Goal: Check status: Check status

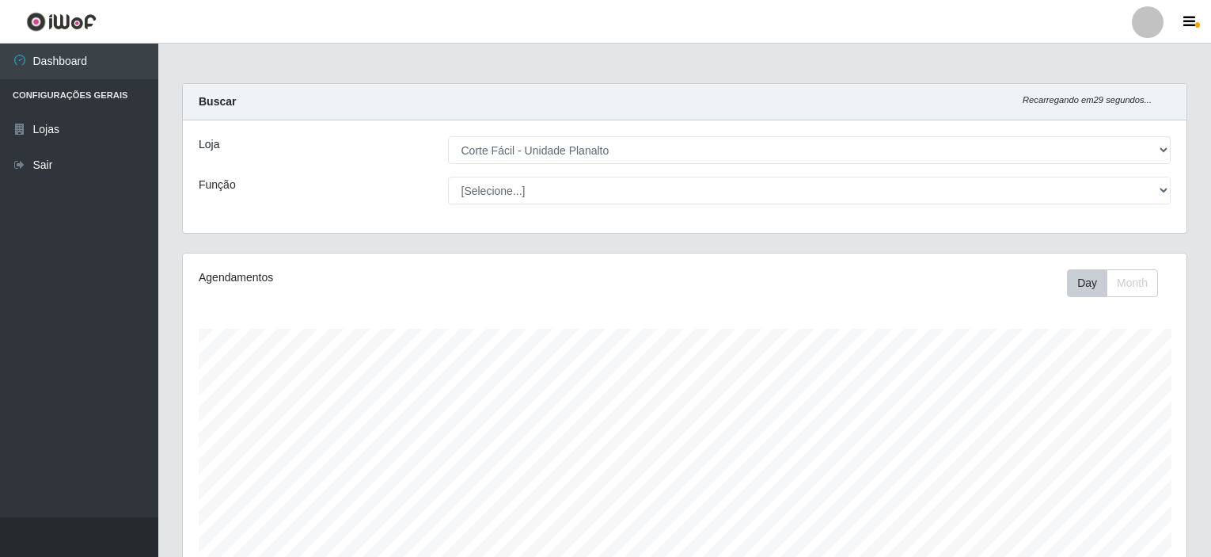
select select "202"
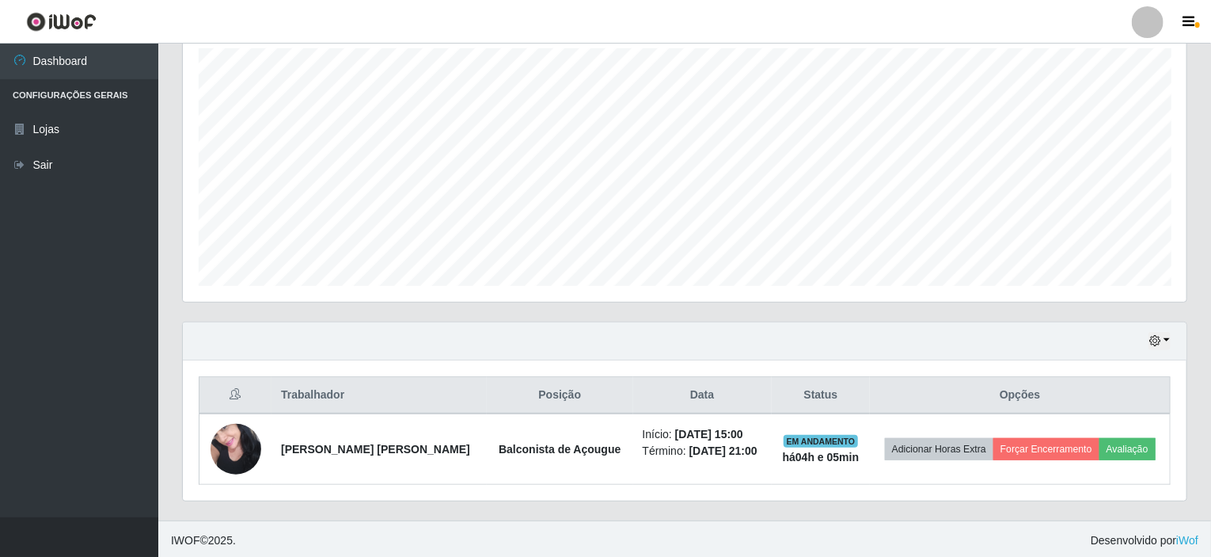
scroll to position [329, 1004]
click at [1169, 337] on button "button" at bounding box center [1160, 341] width 22 height 18
click at [1099, 275] on button "1 Semana" at bounding box center [1107, 282] width 125 height 33
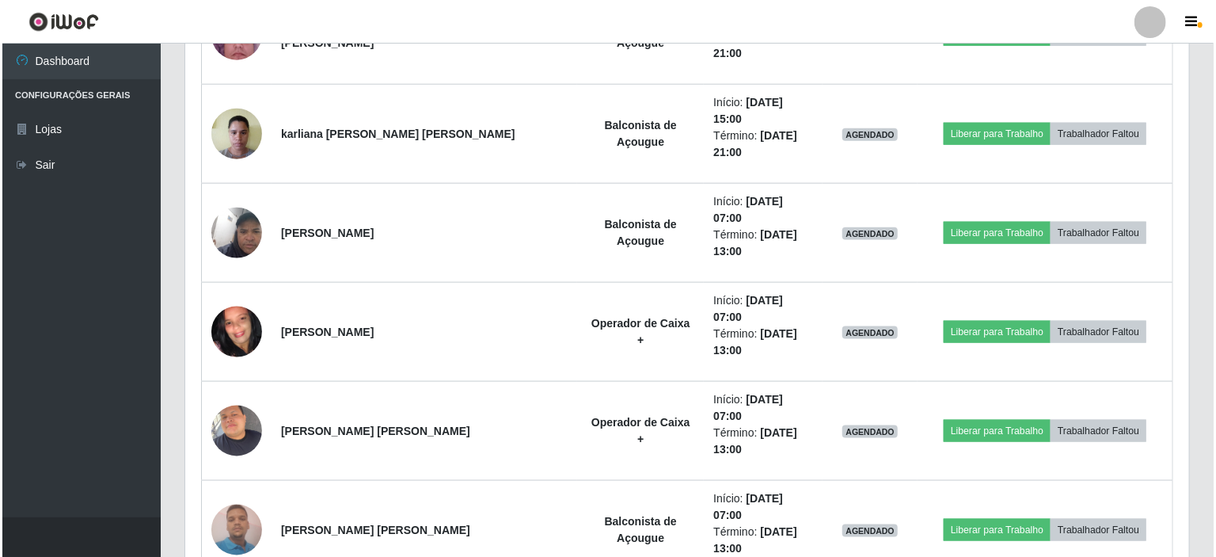
scroll to position [914, 0]
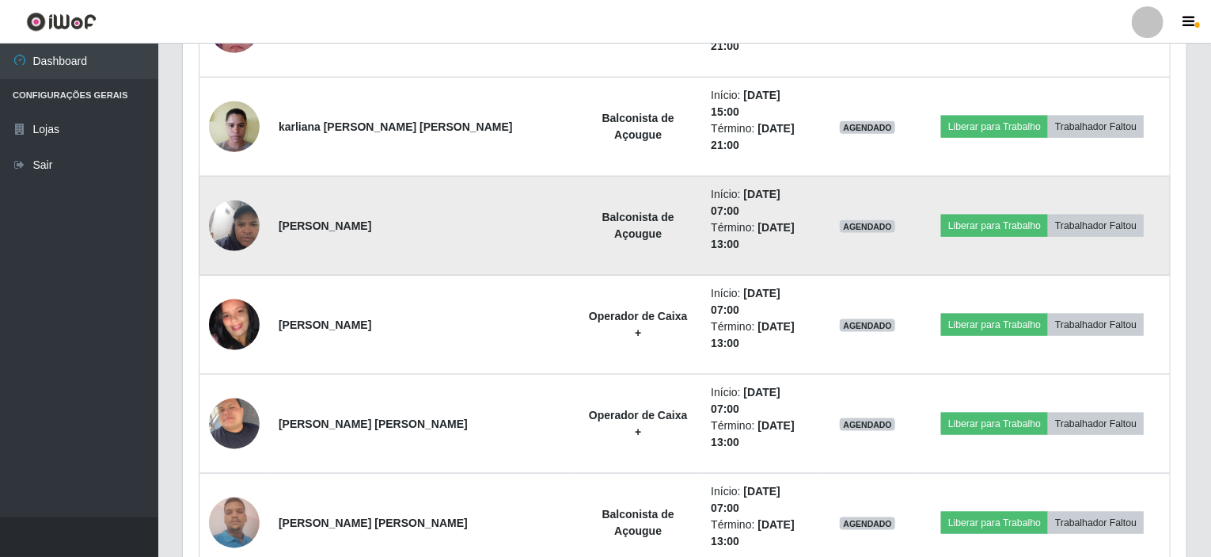
click at [243, 181] on img at bounding box center [234, 226] width 51 height 90
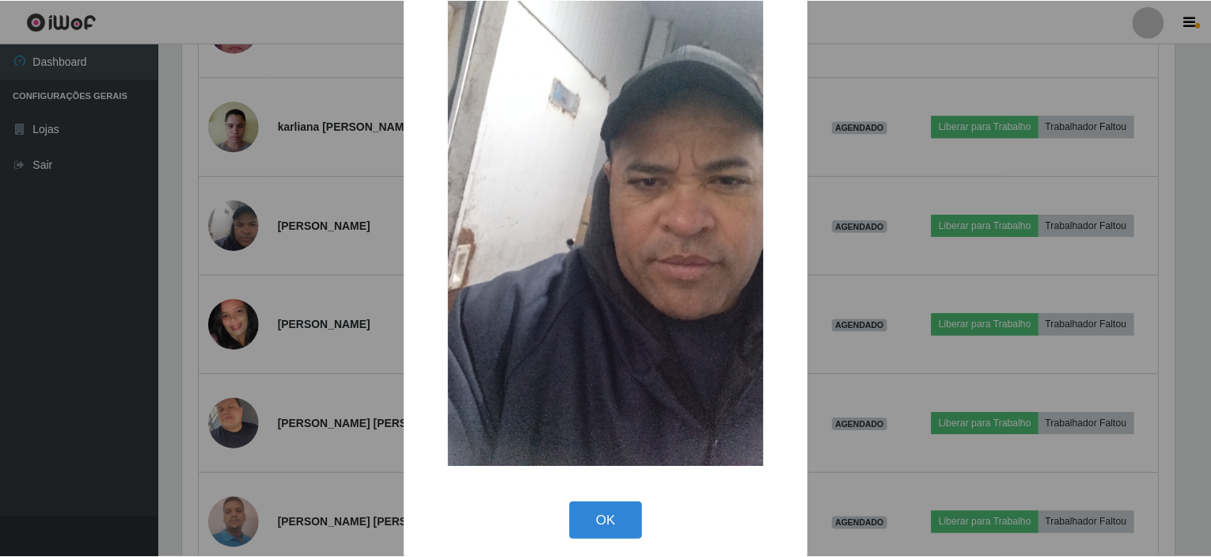
scroll to position [144, 0]
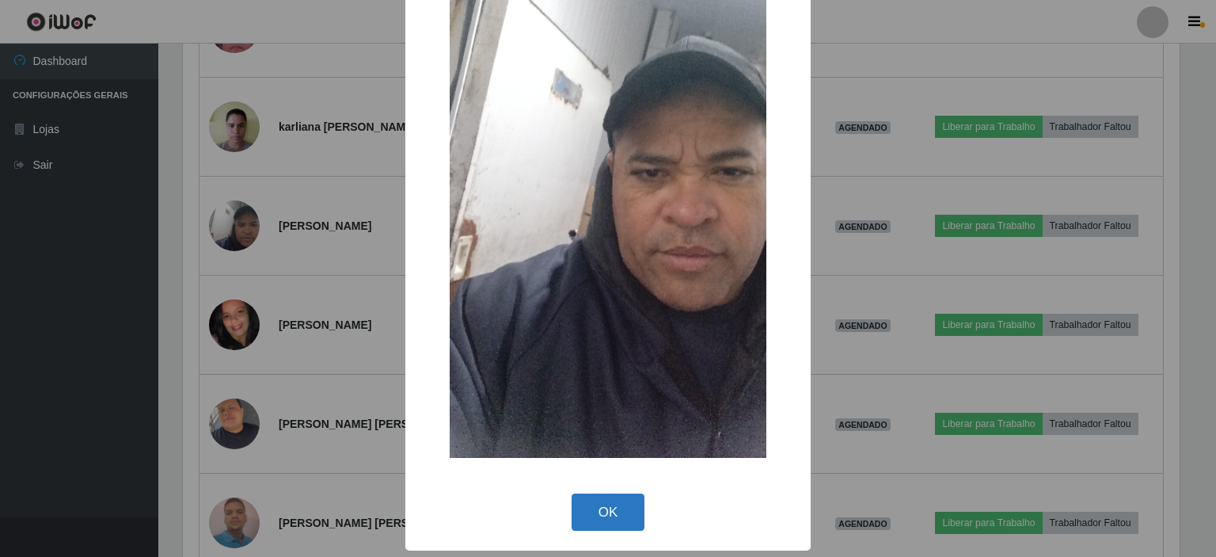
click at [597, 511] on button "OK" at bounding box center [609, 511] width 74 height 37
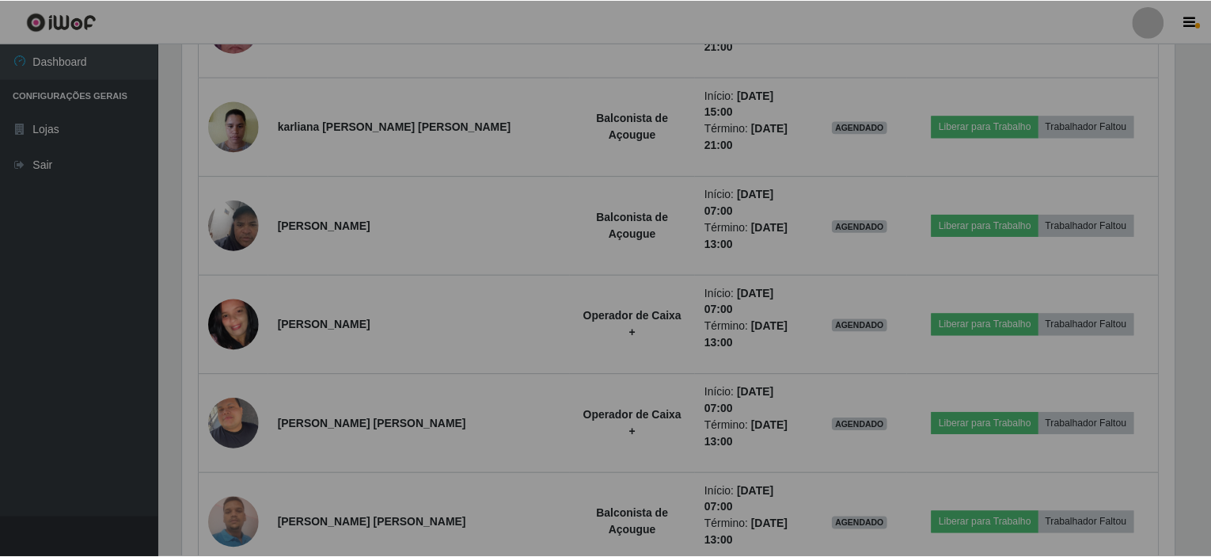
scroll to position [329, 1004]
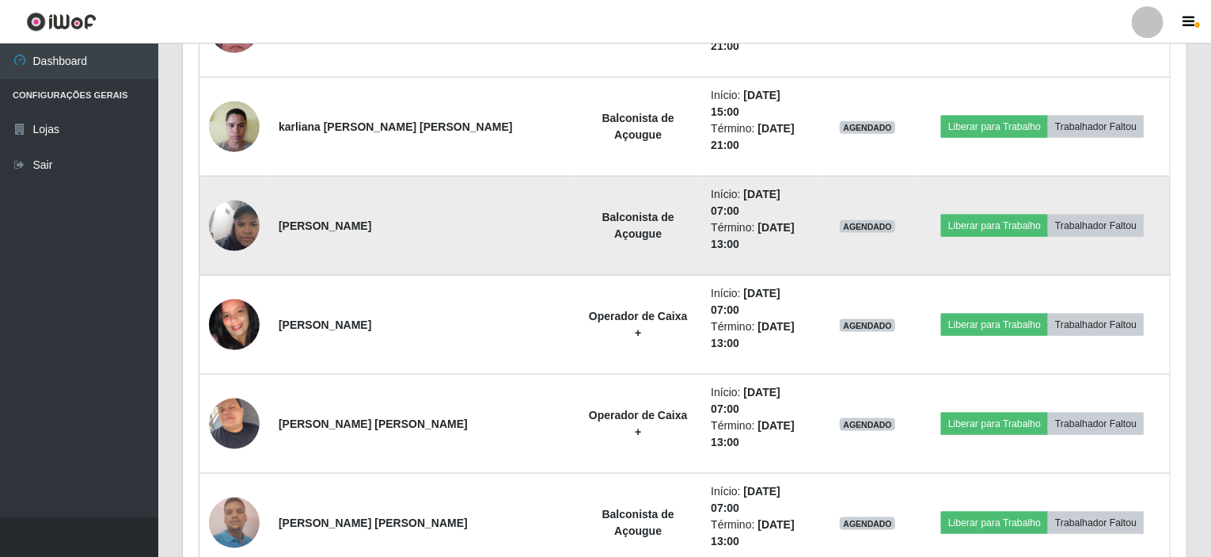
click at [238, 181] on img at bounding box center [234, 226] width 51 height 90
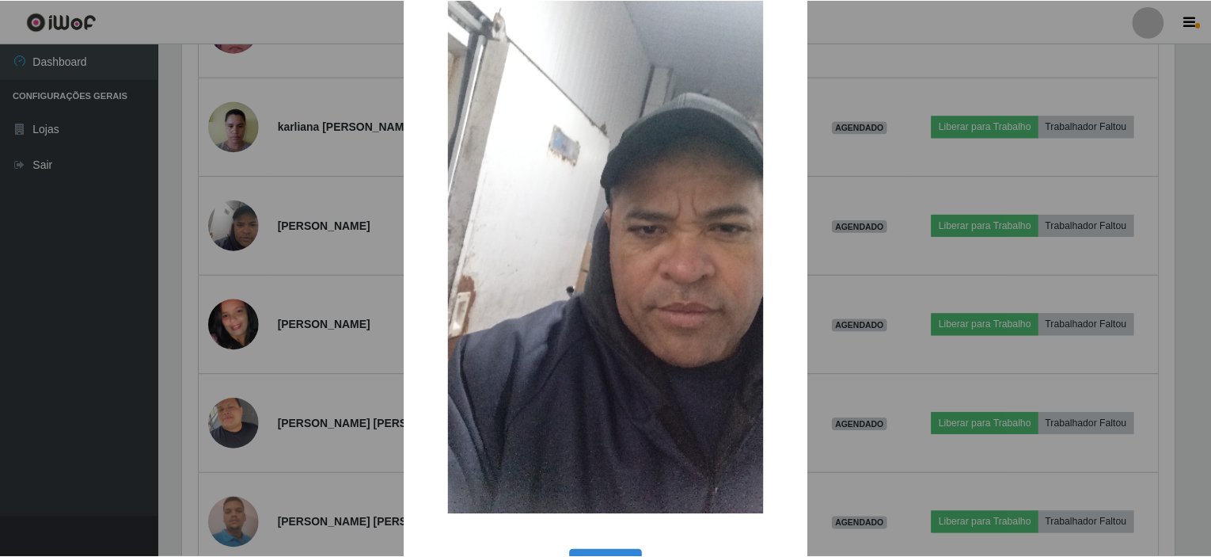
scroll to position [144, 0]
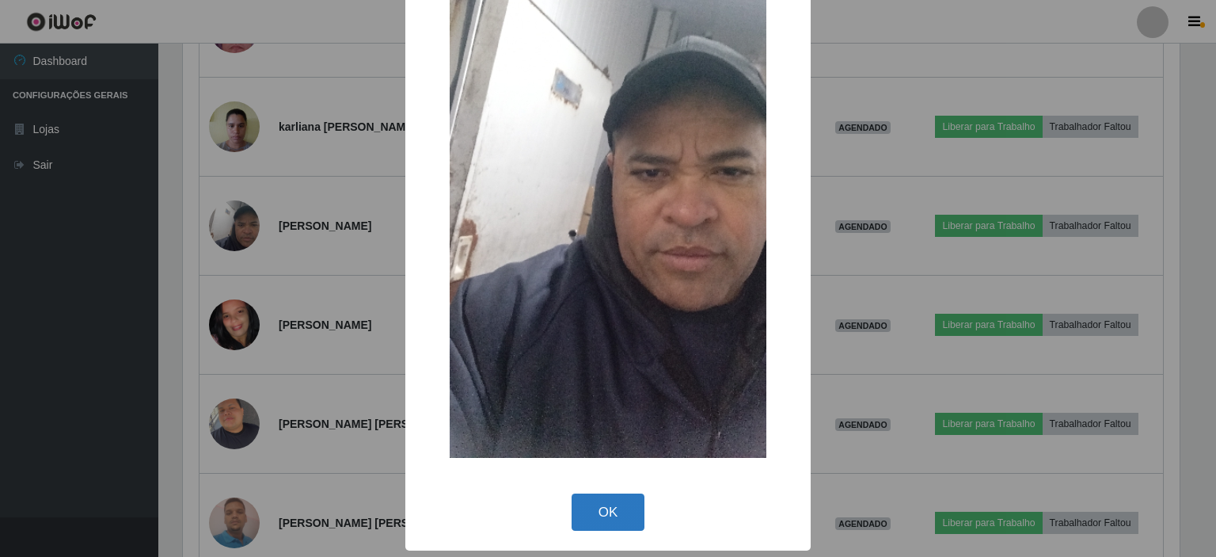
click at [609, 505] on button "OK" at bounding box center [609, 511] width 74 height 37
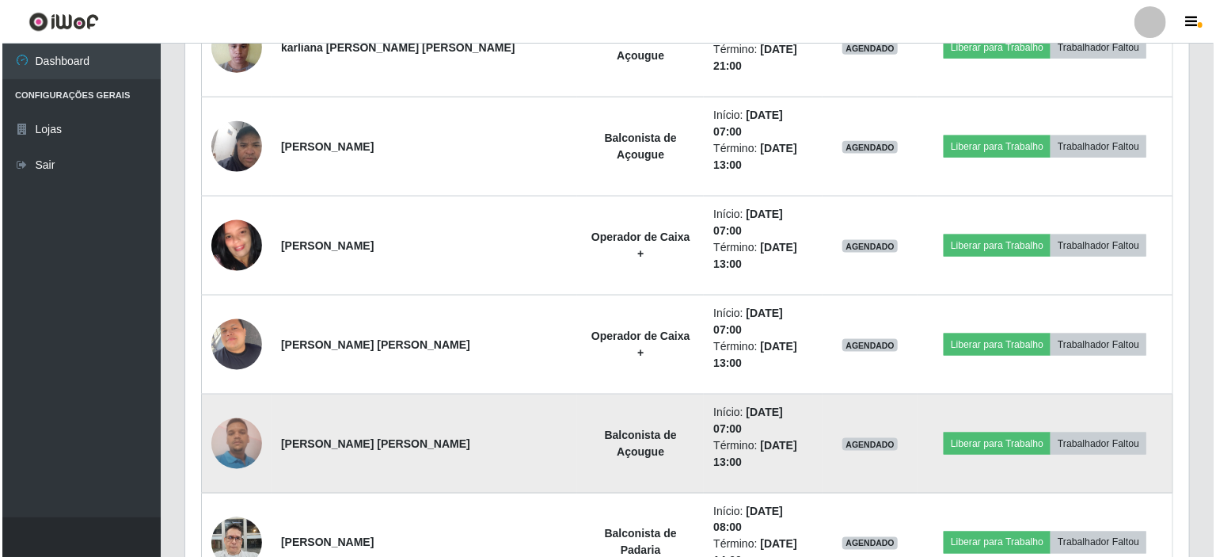
scroll to position [1072, 0]
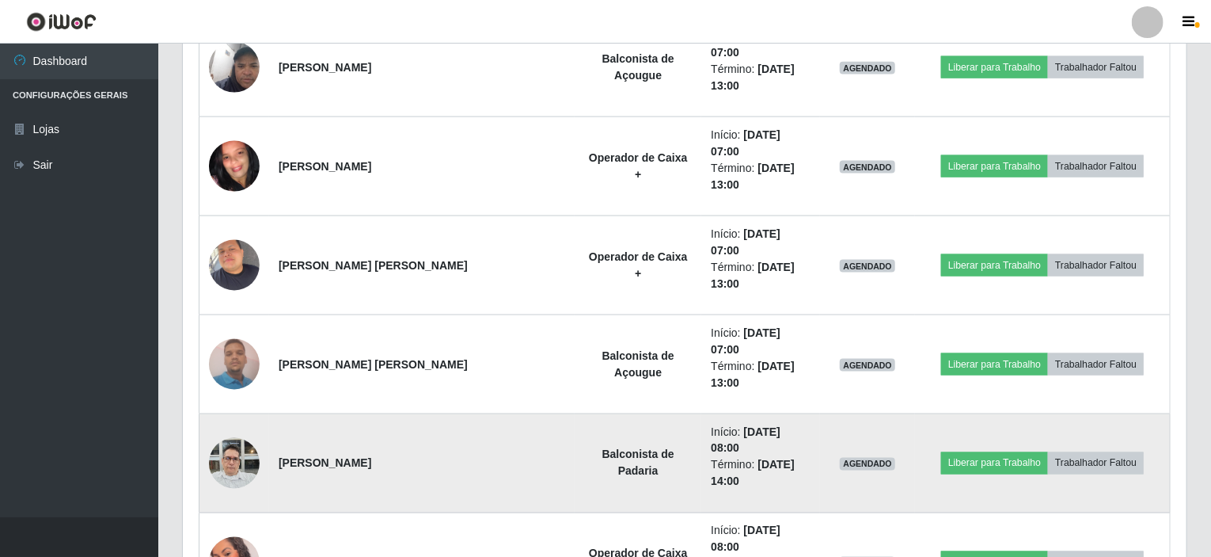
click at [240, 429] on img at bounding box center [234, 462] width 51 height 67
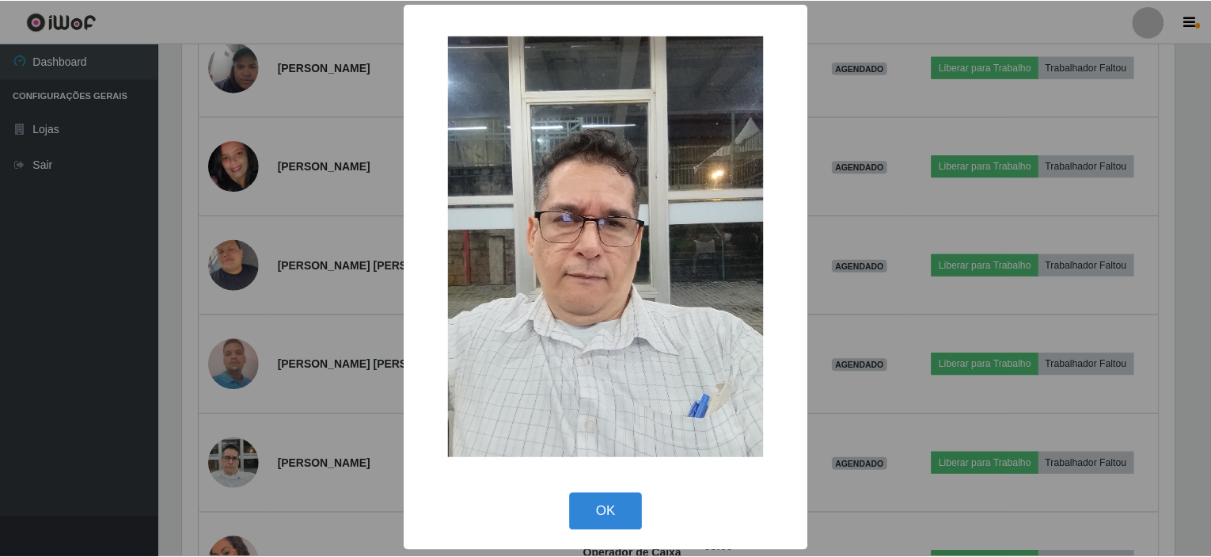
scroll to position [3, 0]
click at [599, 514] on button "OK" at bounding box center [609, 511] width 74 height 37
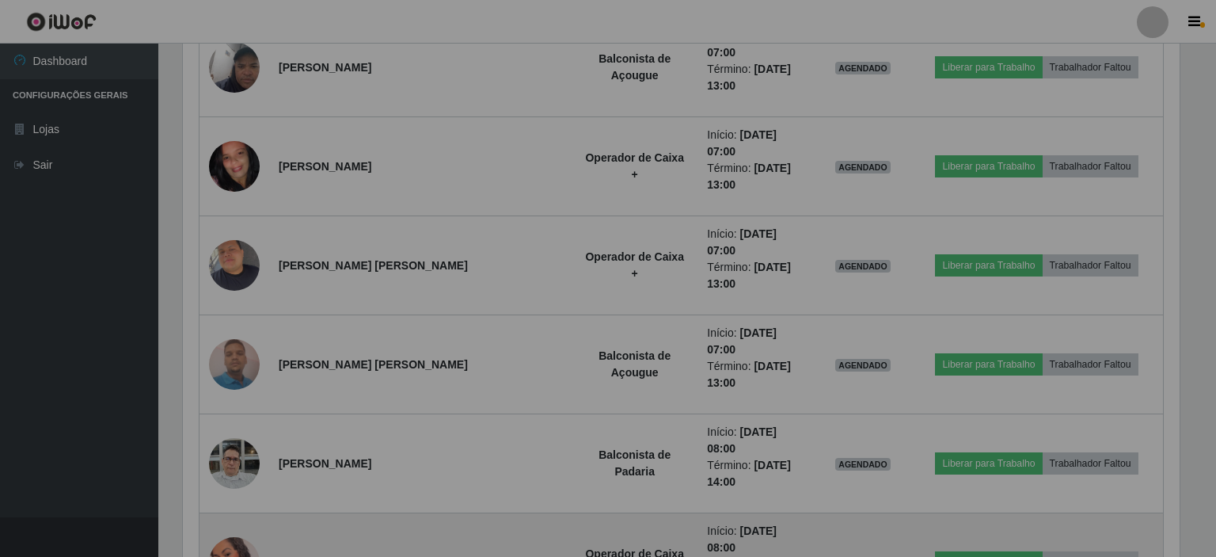
scroll to position [329, 1004]
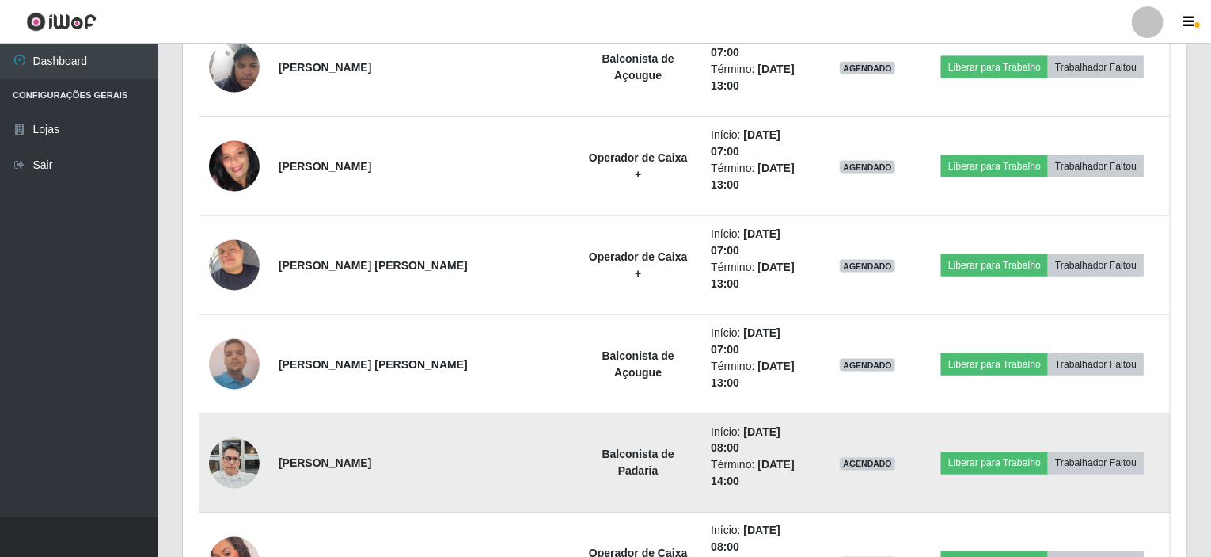
click at [245, 429] on img at bounding box center [234, 462] width 51 height 67
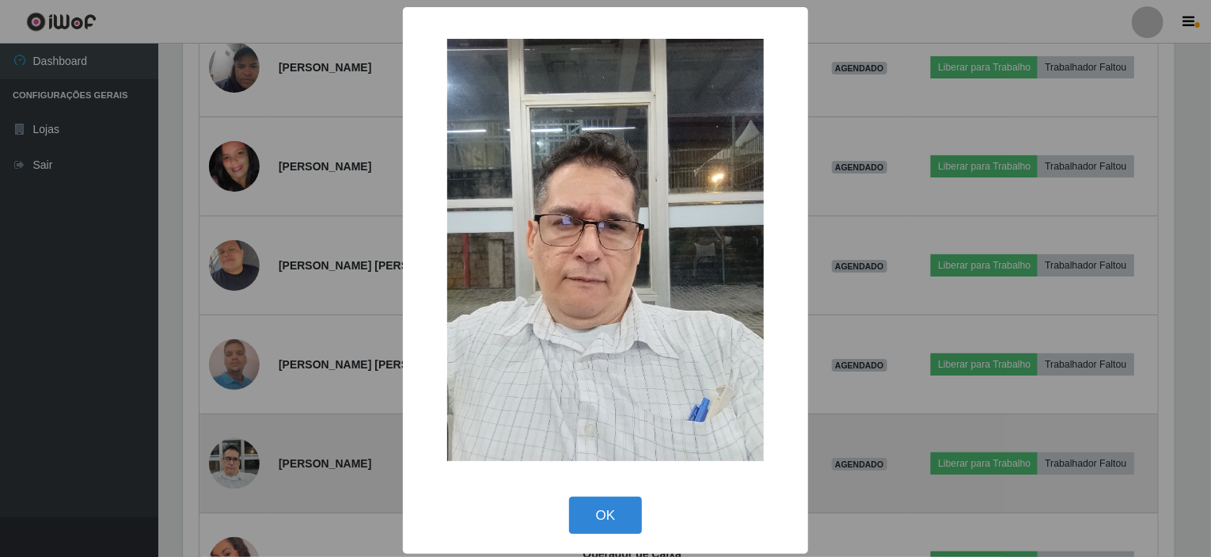
scroll to position [329, 998]
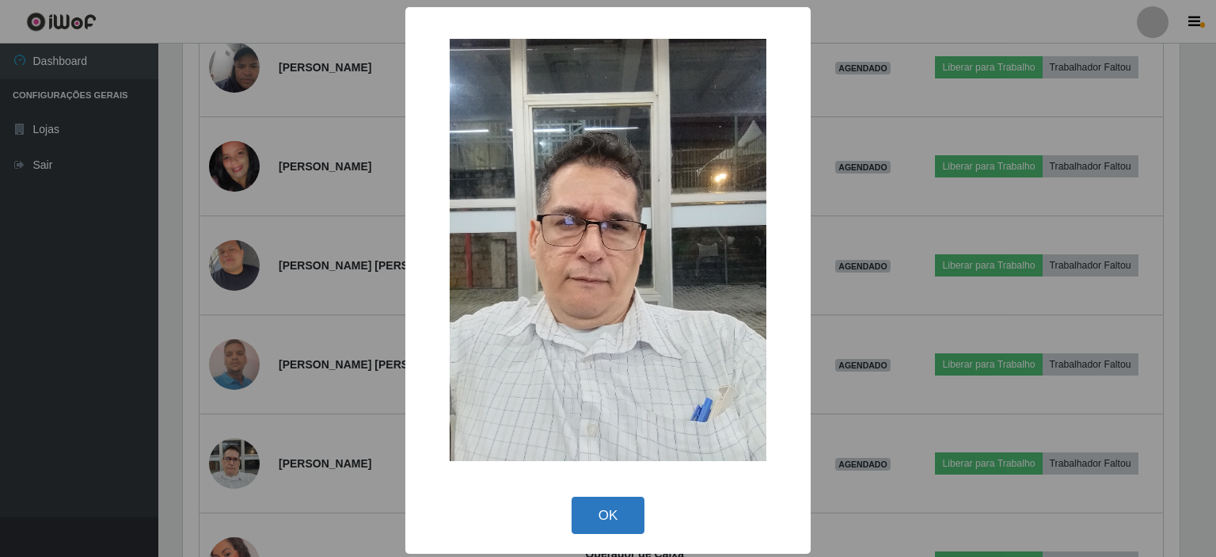
click at [612, 523] on button "OK" at bounding box center [609, 514] width 74 height 37
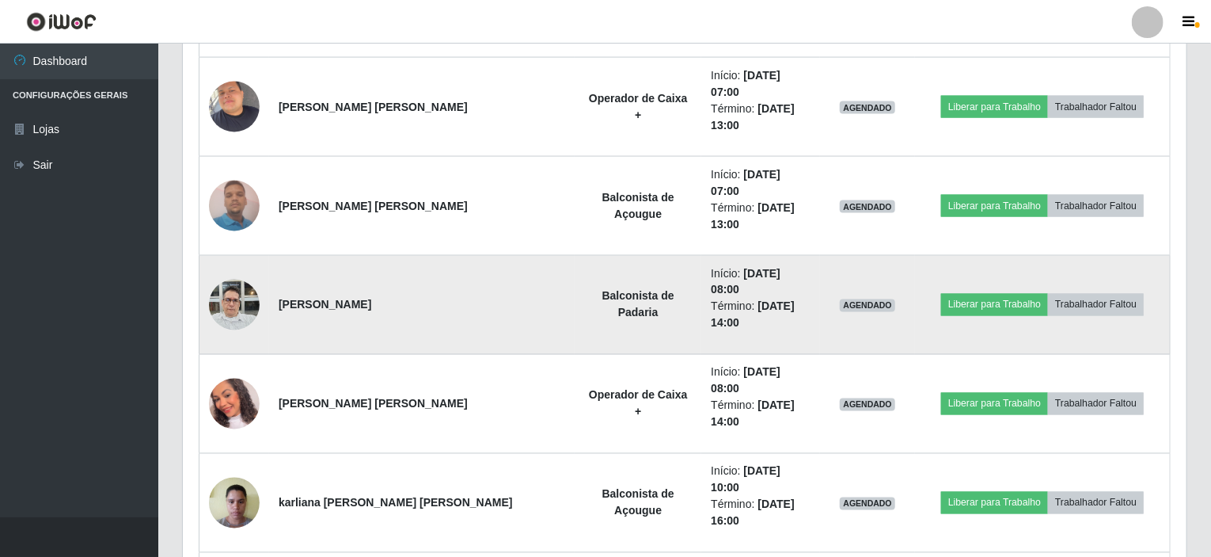
scroll to position [1279, 0]
